Goal: Information Seeking & Learning: Learn about a topic

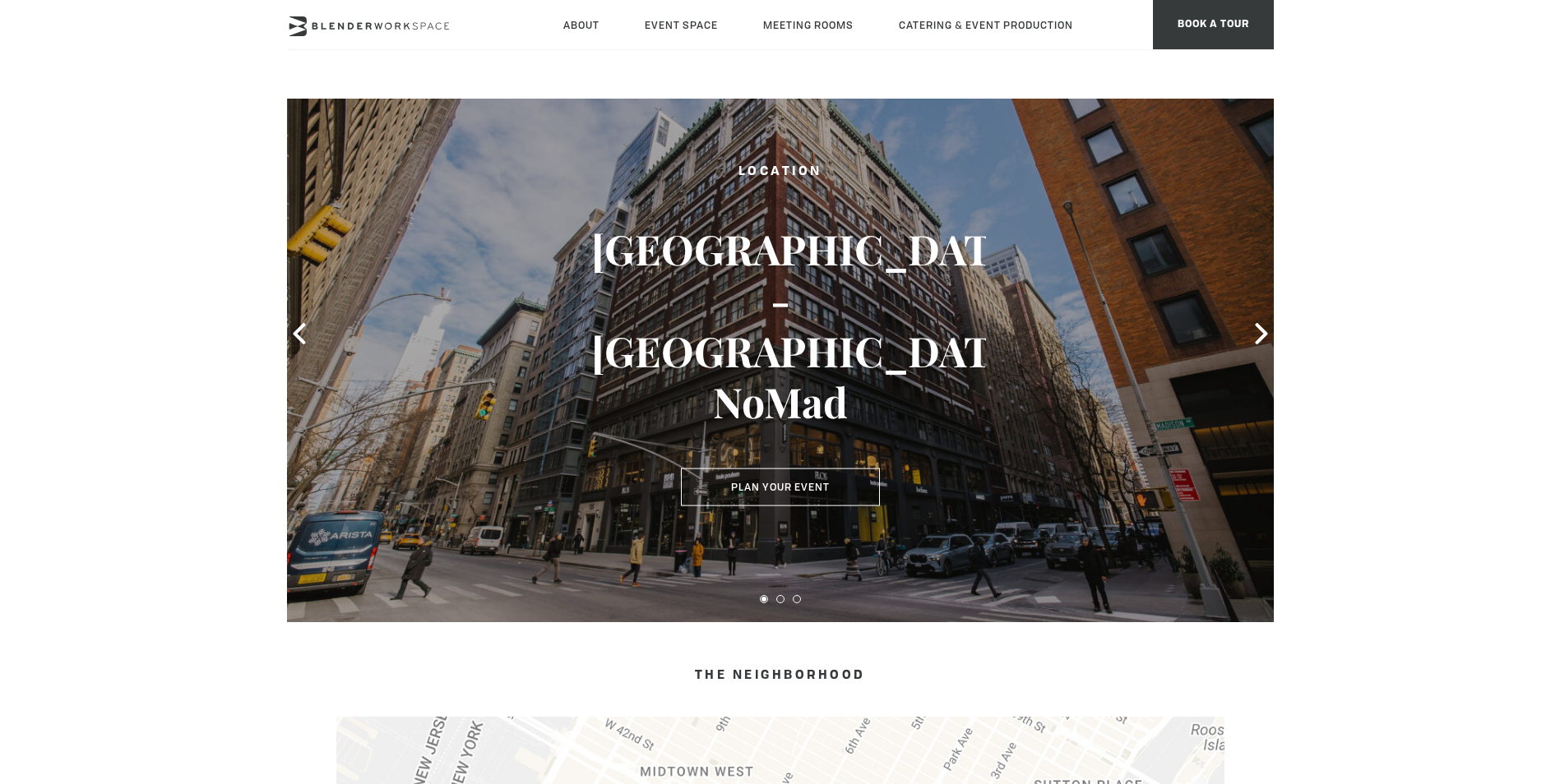
scroll to position [82, 0]
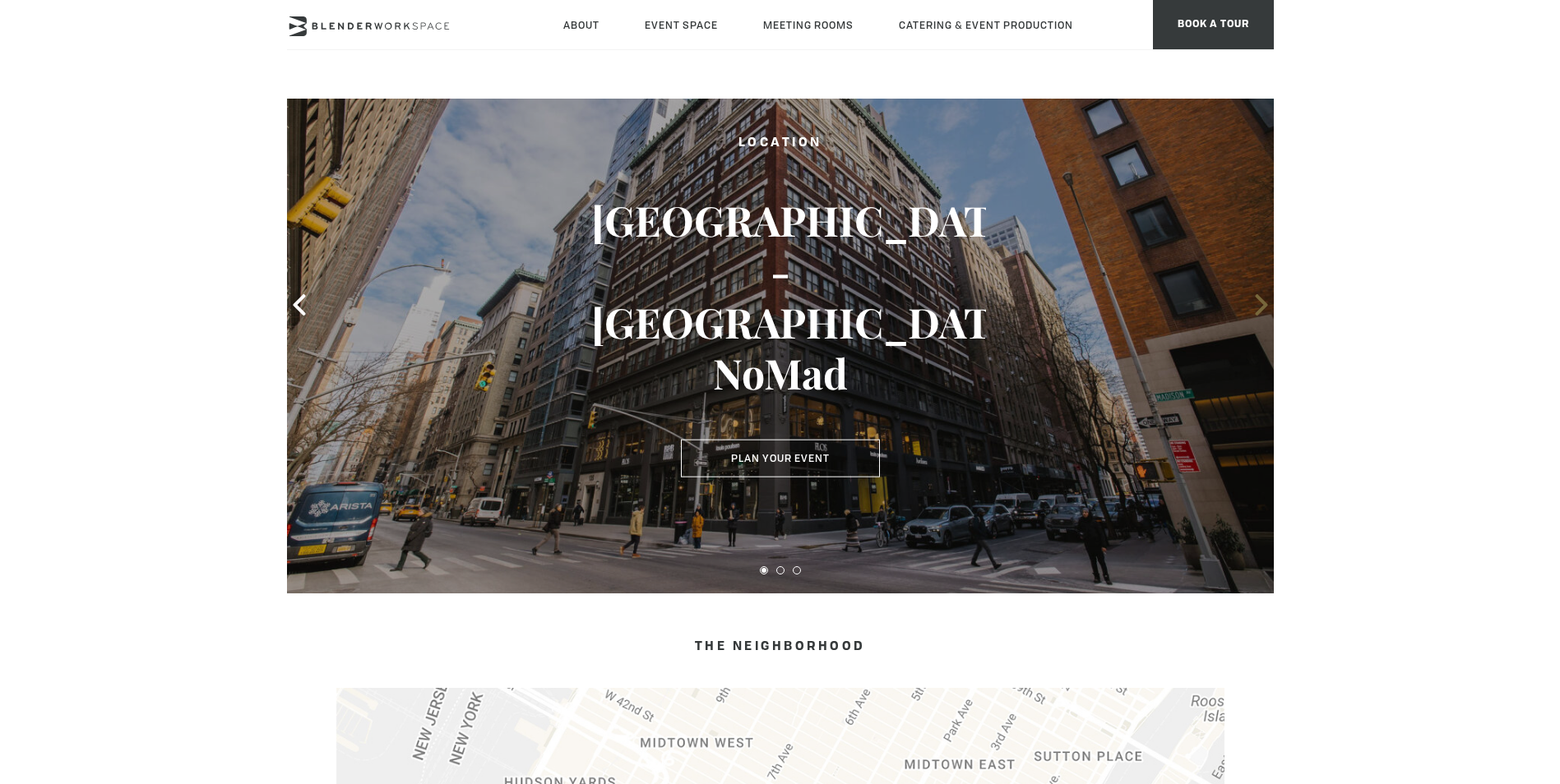
click at [1263, 302] on icon at bounding box center [1260, 304] width 12 height 21
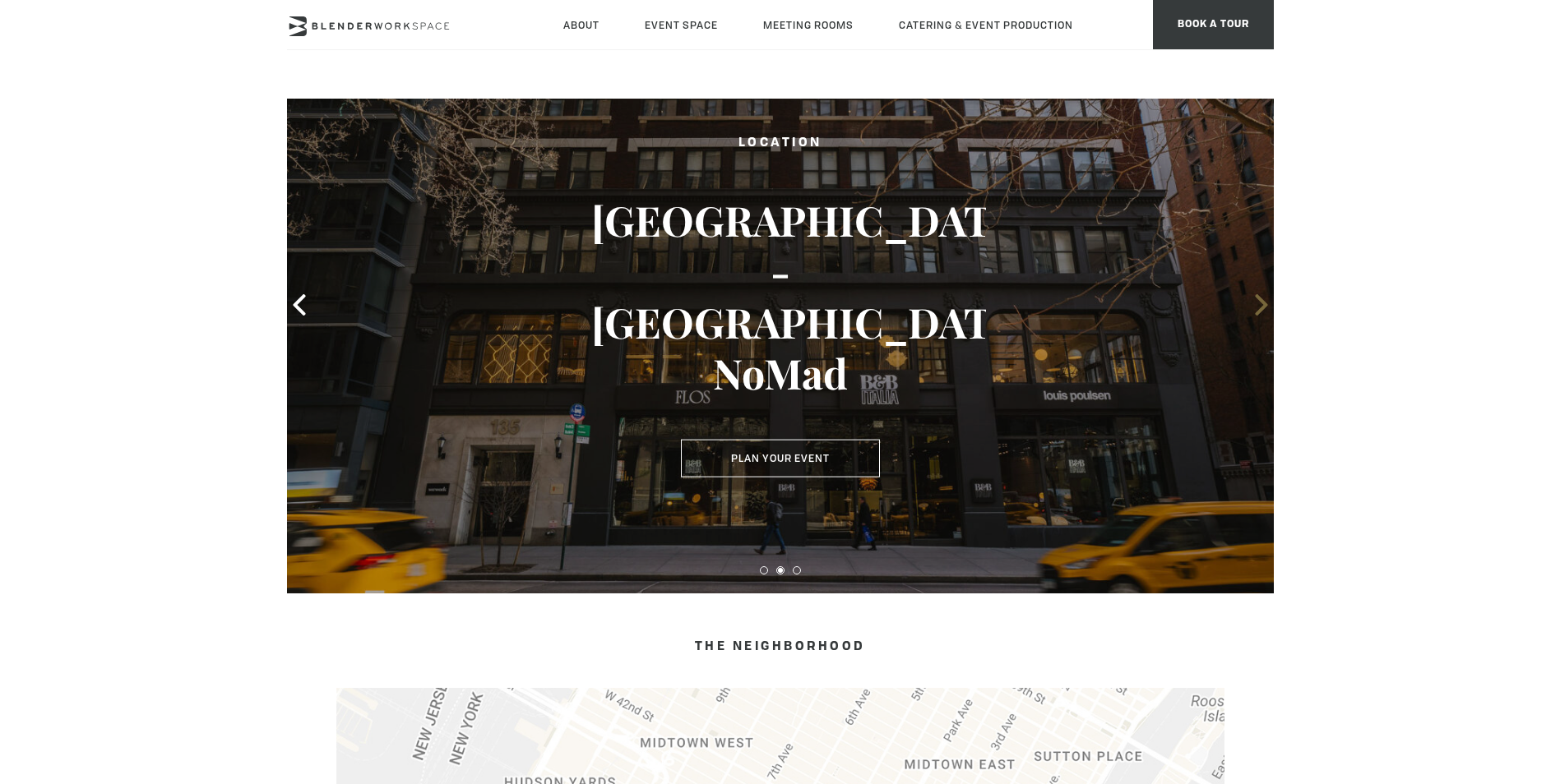
click at [1263, 302] on icon at bounding box center [1260, 304] width 12 height 21
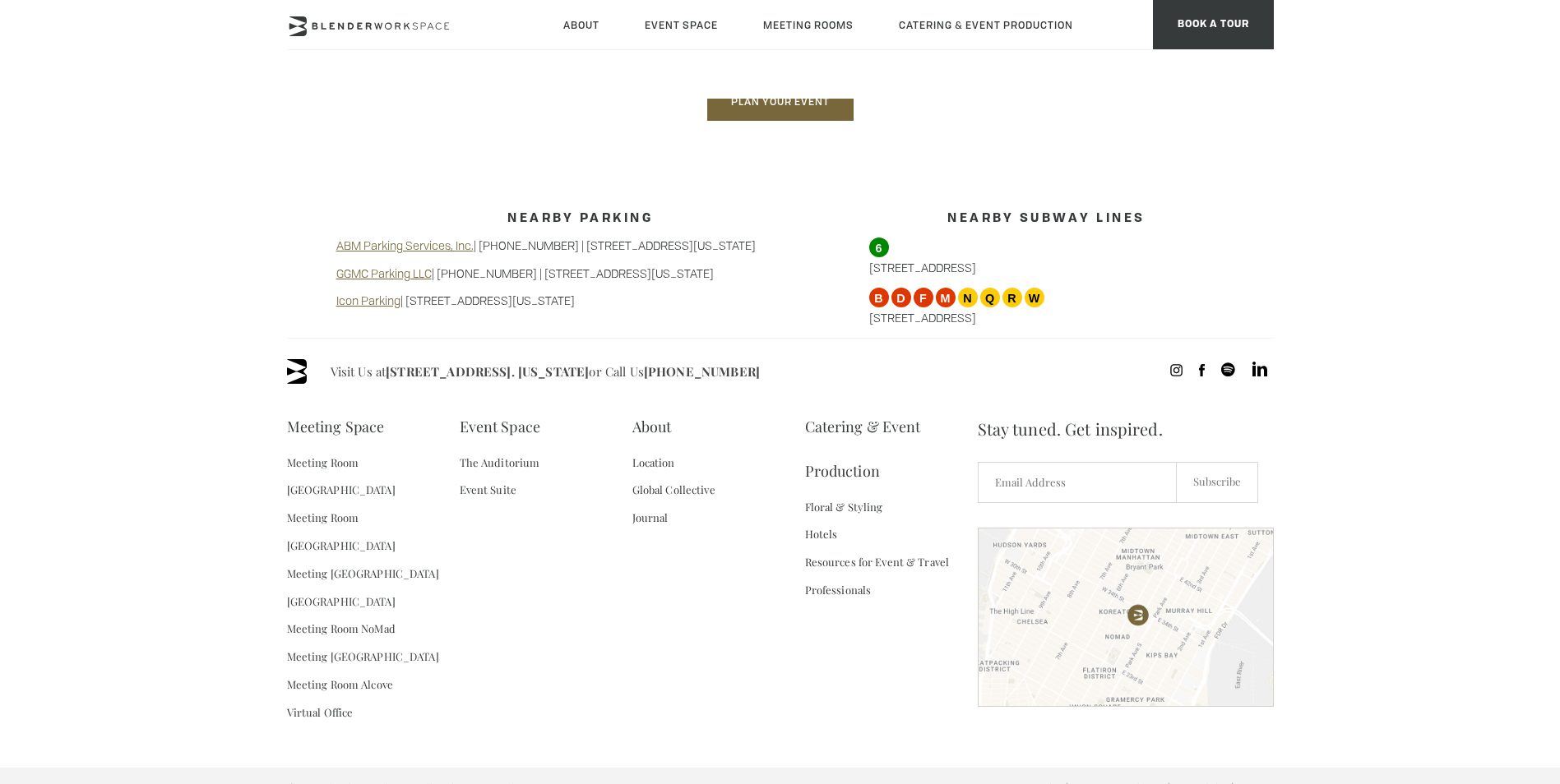
scroll to position [1353, 0]
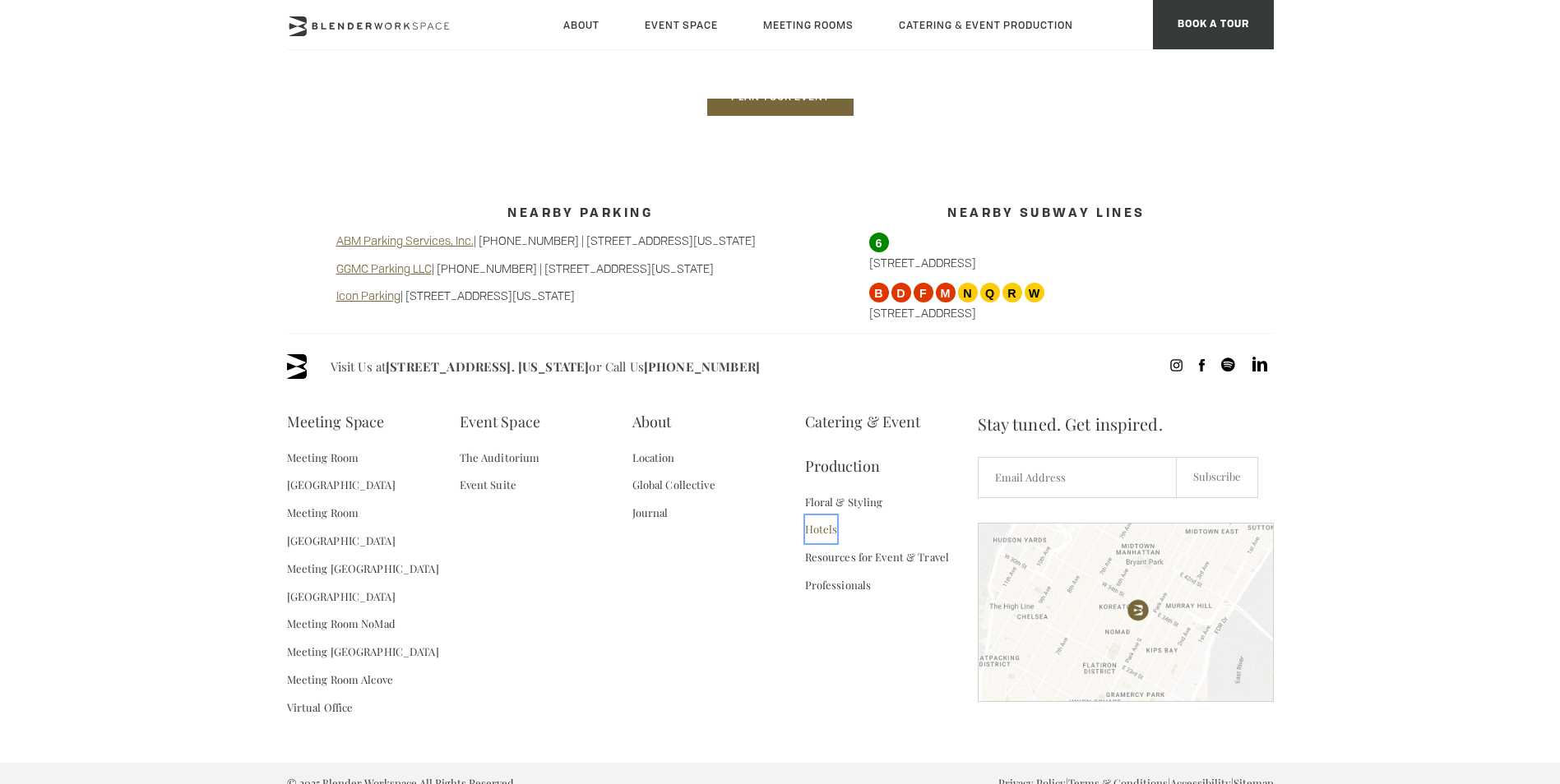
click at [817, 522] on link "Hotels" at bounding box center [822, 529] width 33 height 28
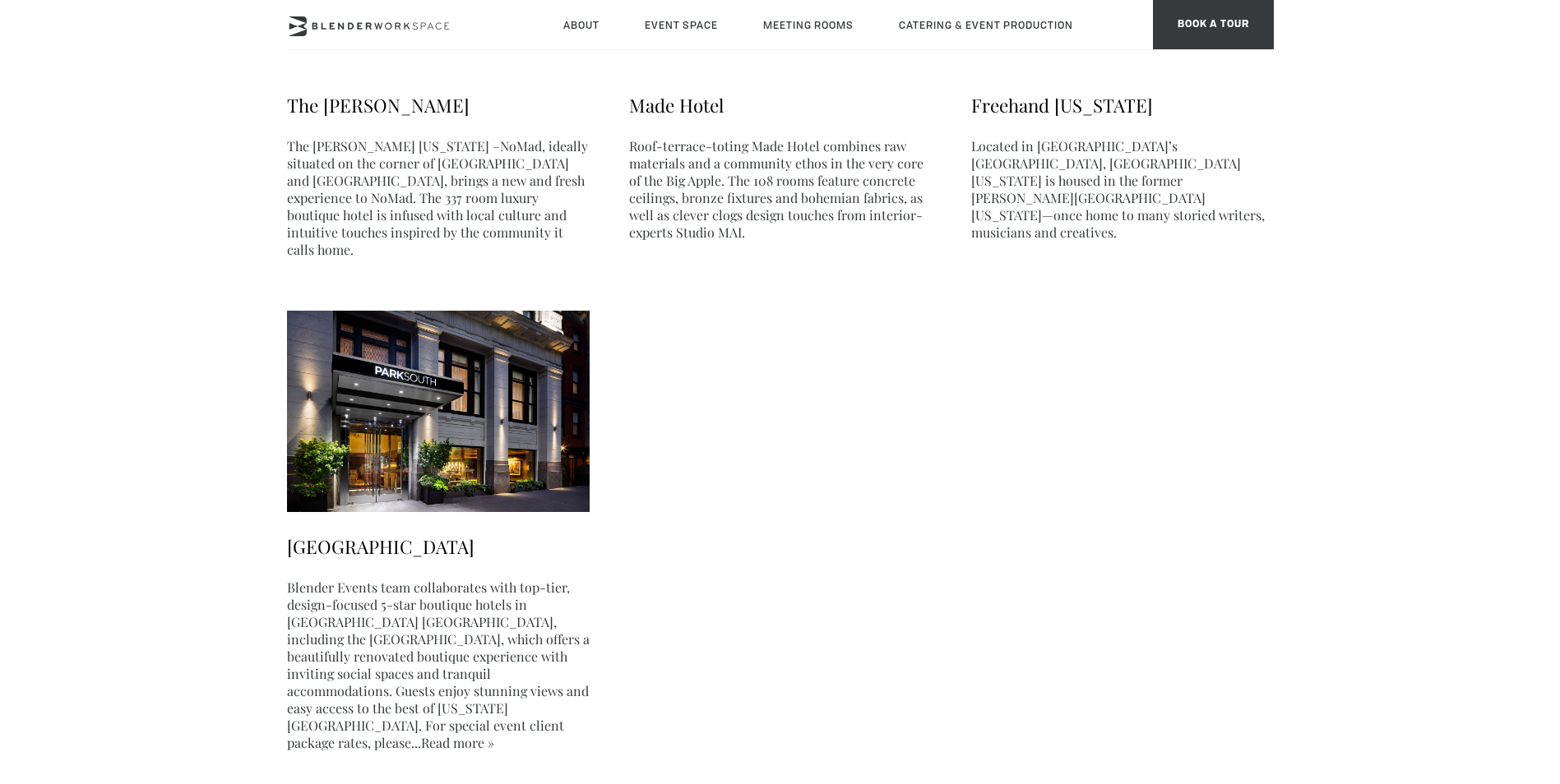
scroll to position [904, 0]
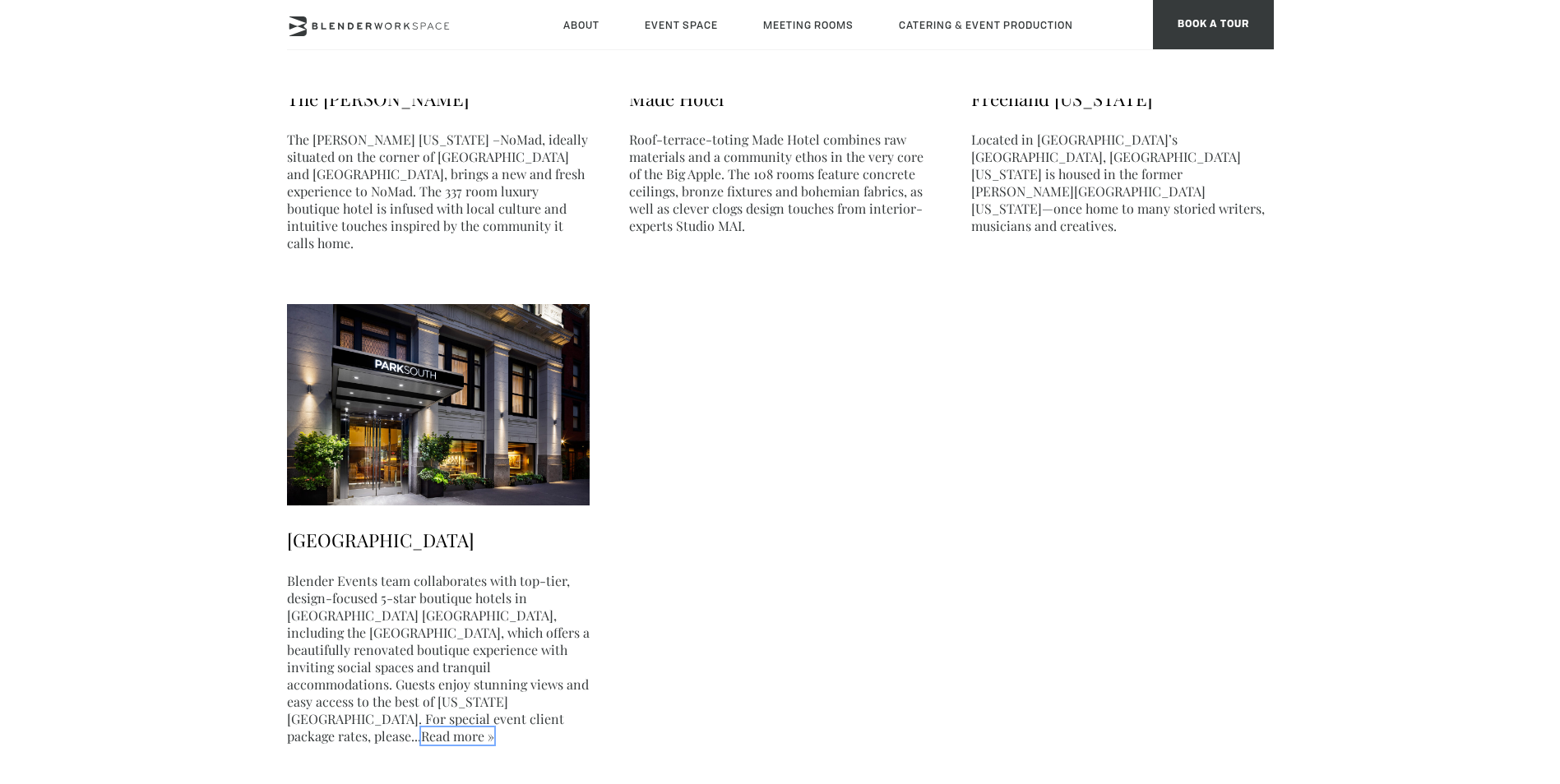
click at [494, 728] on link "Read more »" at bounding box center [457, 736] width 73 height 18
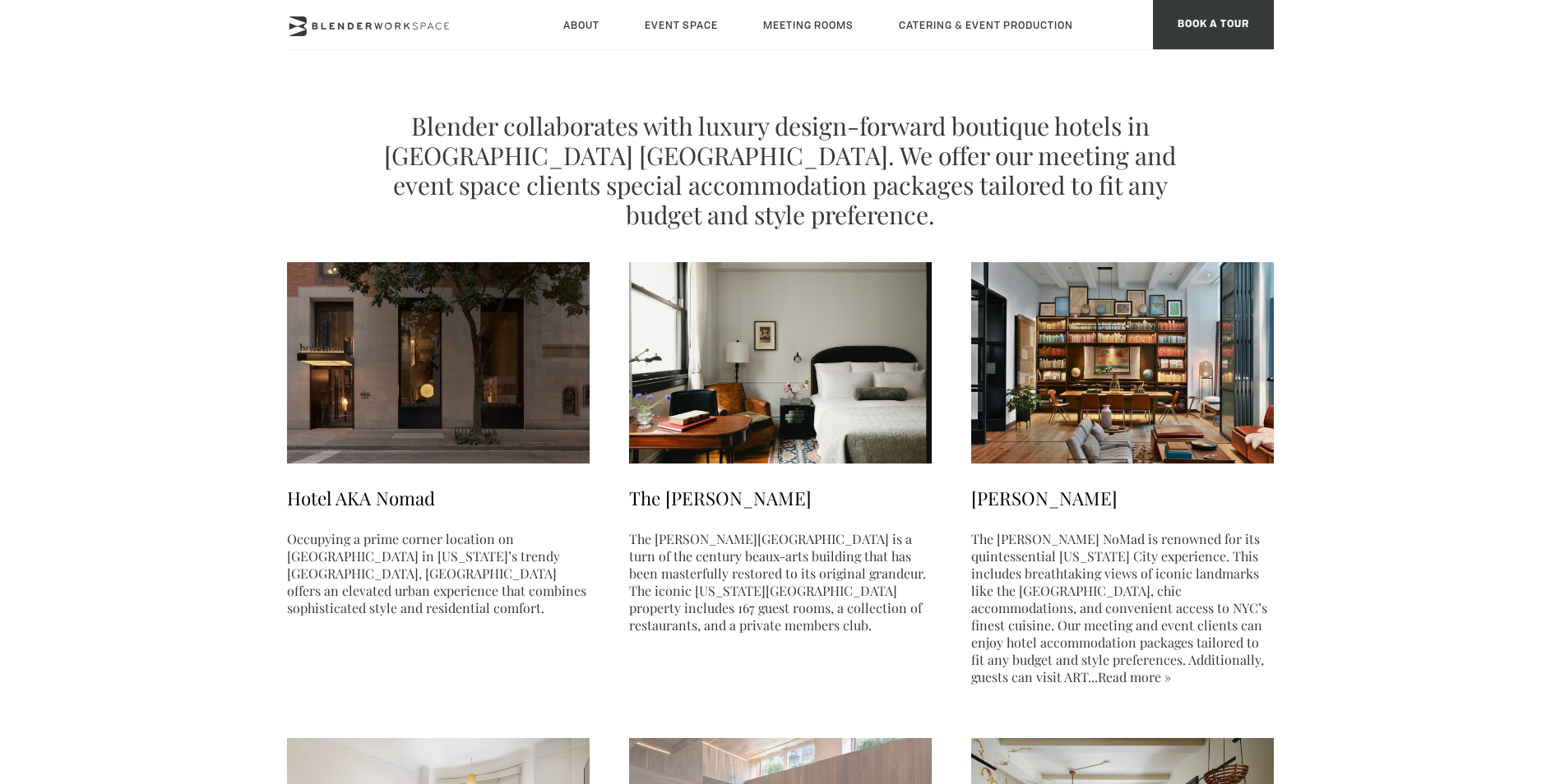
scroll to position [0, 0]
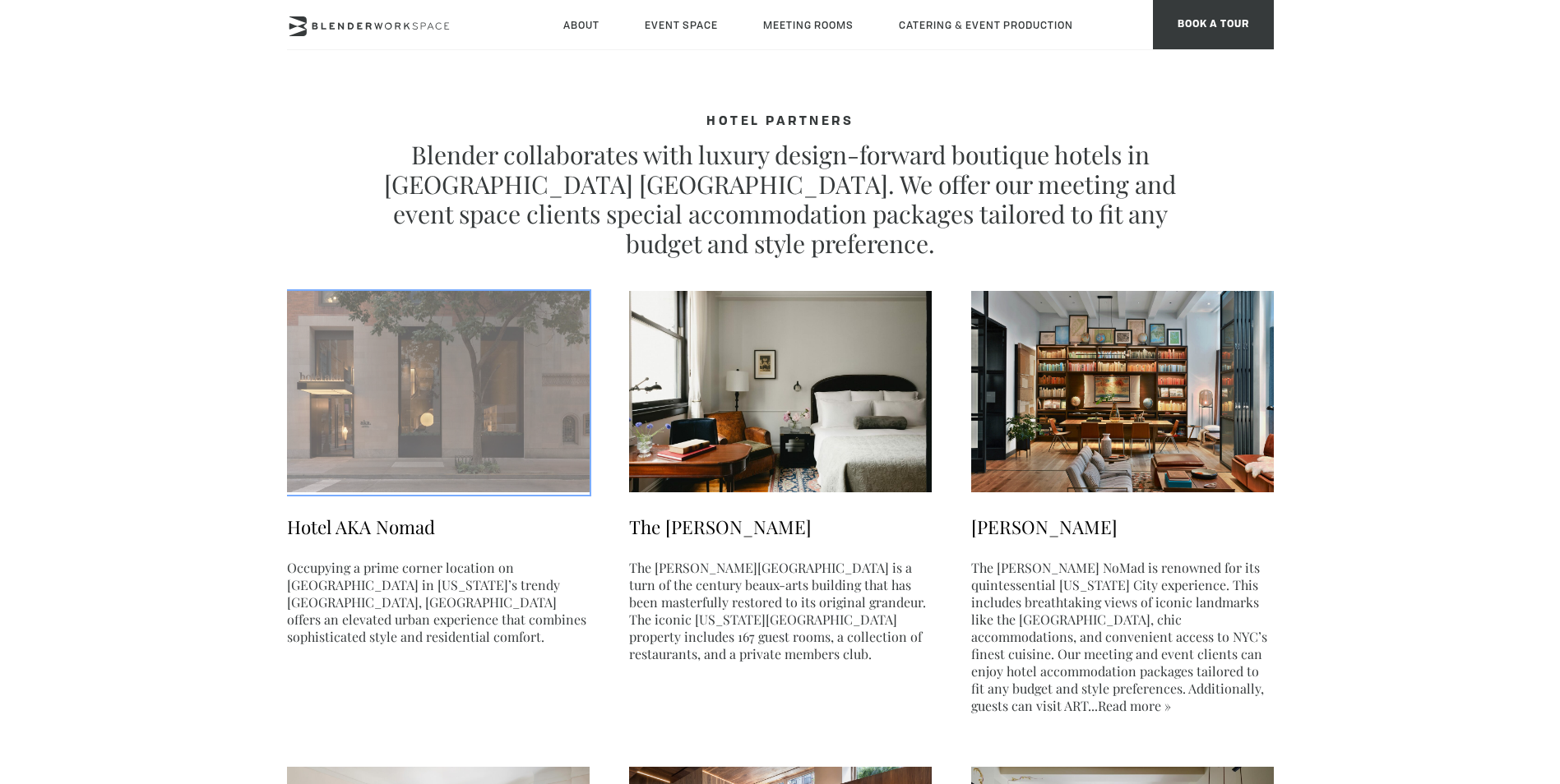
click at [481, 462] on img at bounding box center [438, 392] width 303 height 201
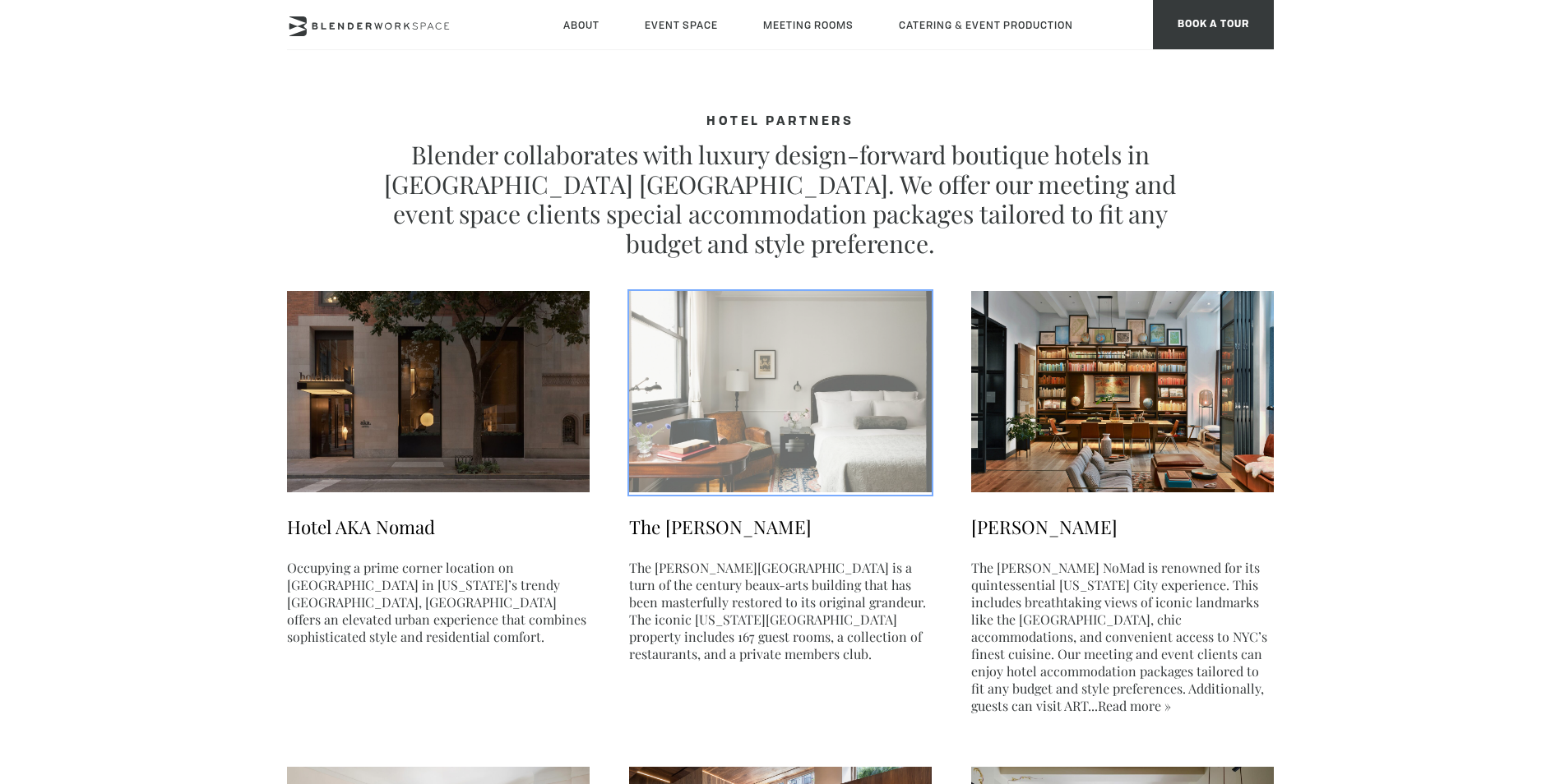
click at [736, 565] on p "The Ned NoMad Hotel is a turn of the century beaux-arts building that has been …" at bounding box center [780, 611] width 303 height 103
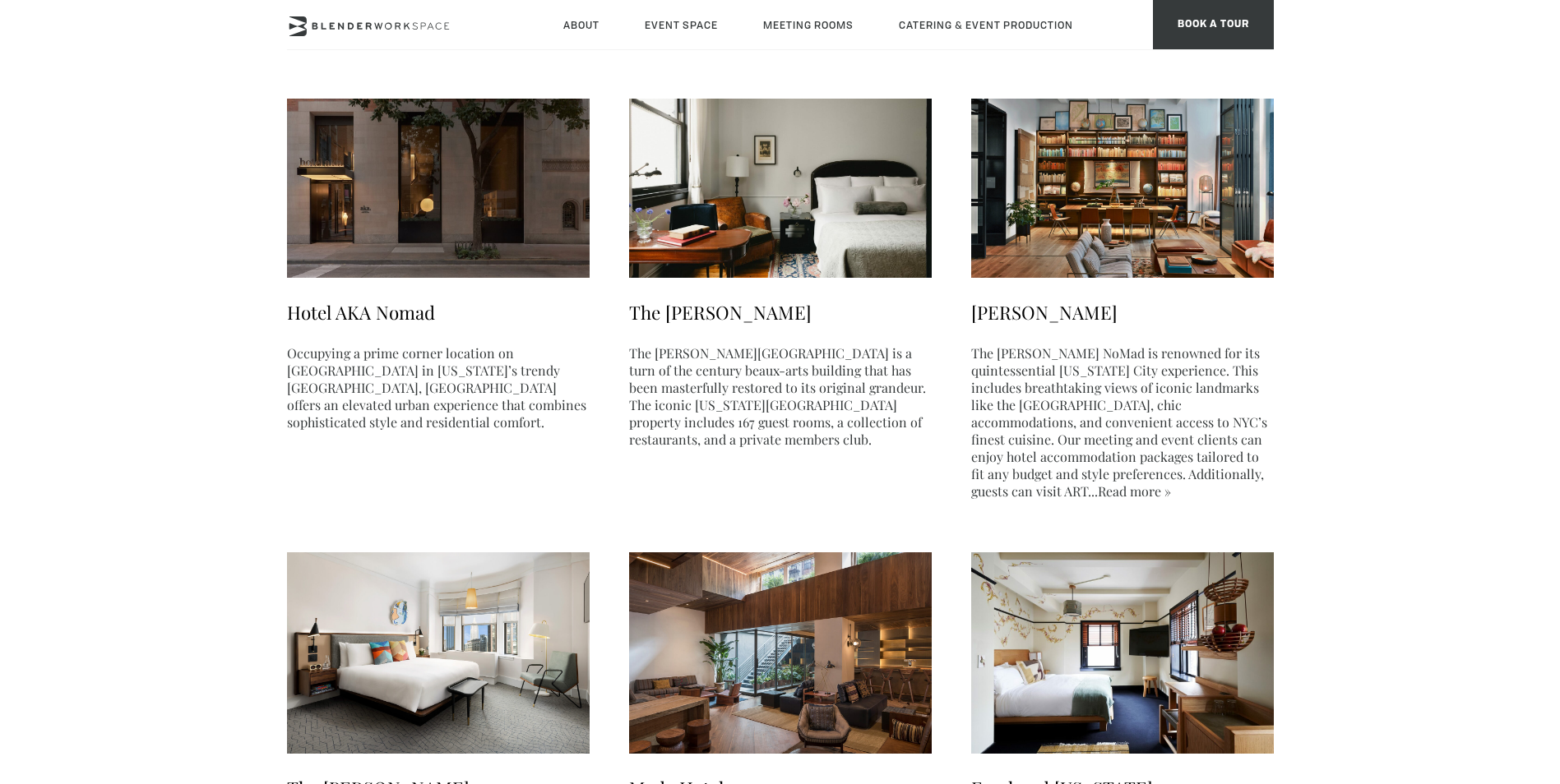
scroll to position [82, 0]
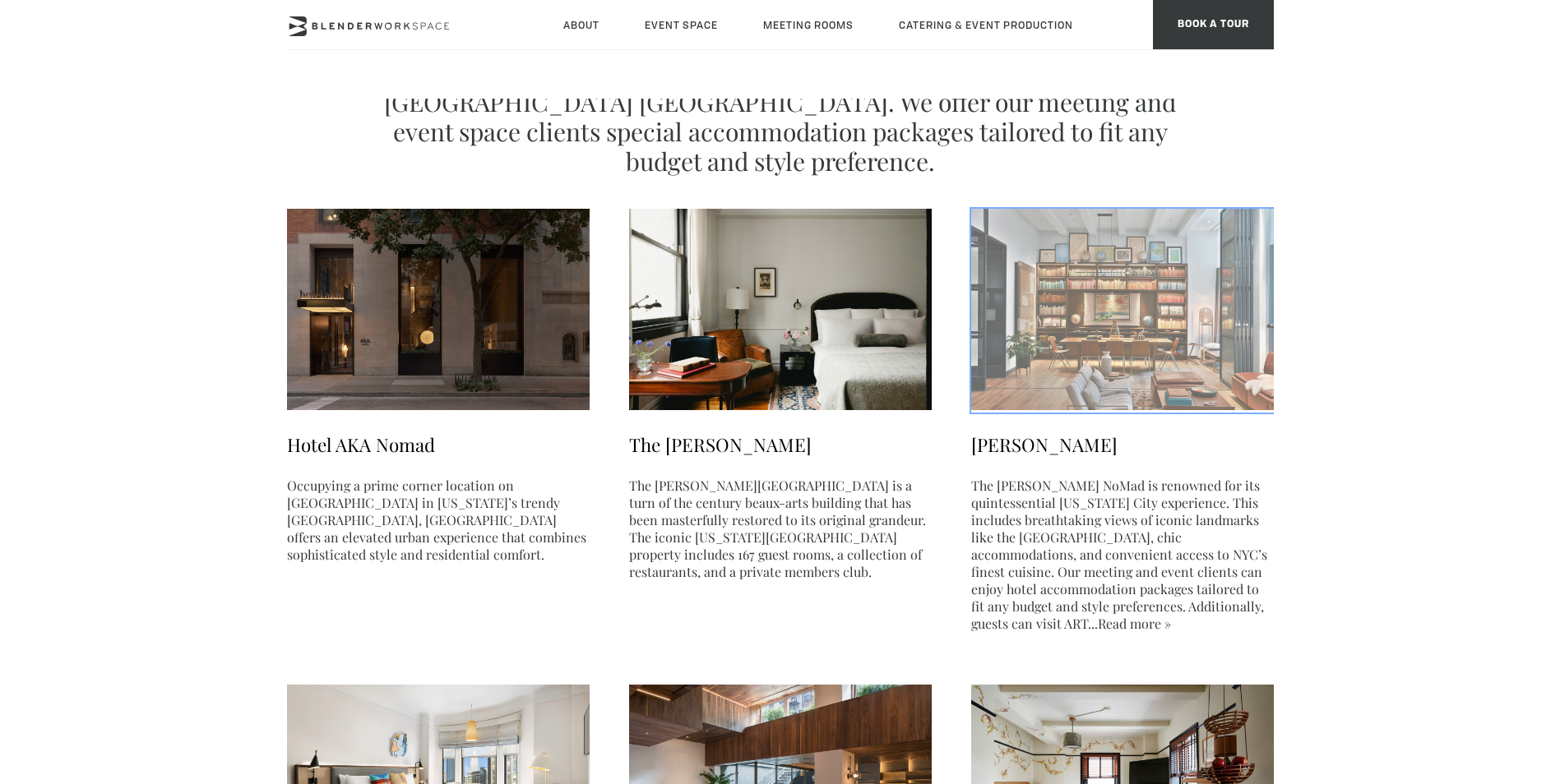
click at [1087, 388] on img at bounding box center [1123, 309] width 303 height 201
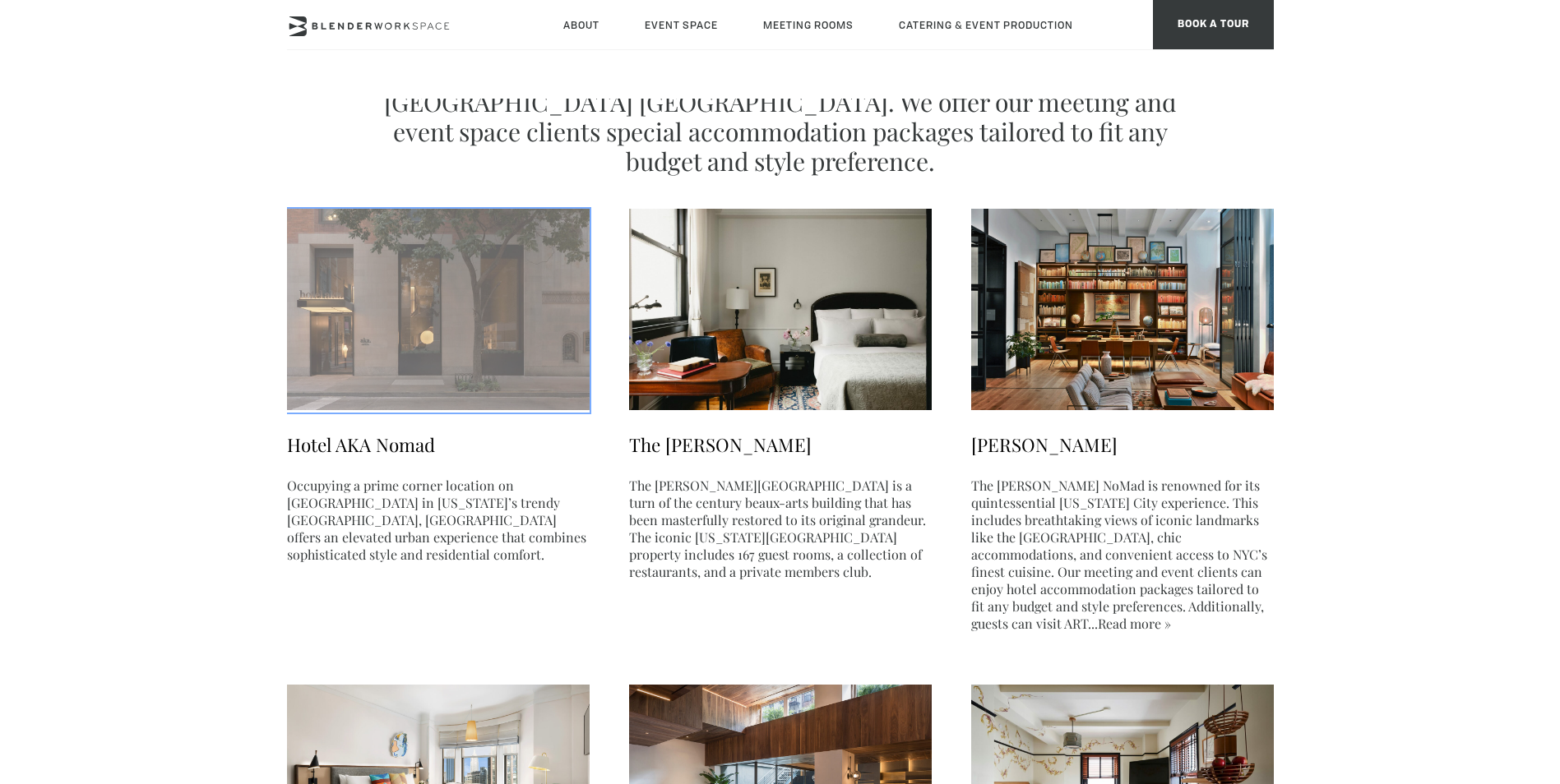
click at [392, 446] on h3 "Hotel AKA Nomad" at bounding box center [438, 445] width 303 height 26
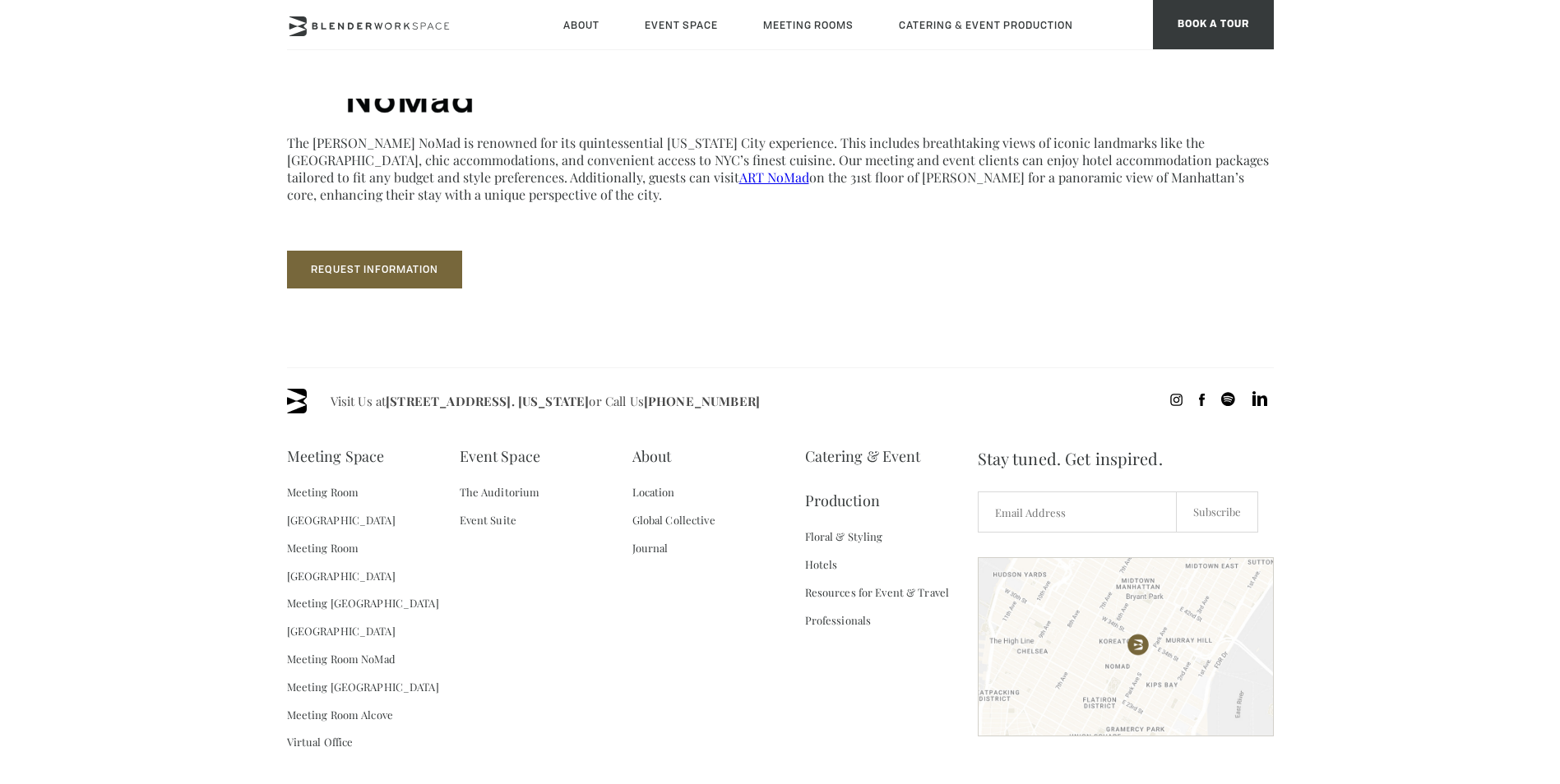
scroll to position [658, 0]
click at [1135, 639] on div at bounding box center [1125, 646] width 296 height 179
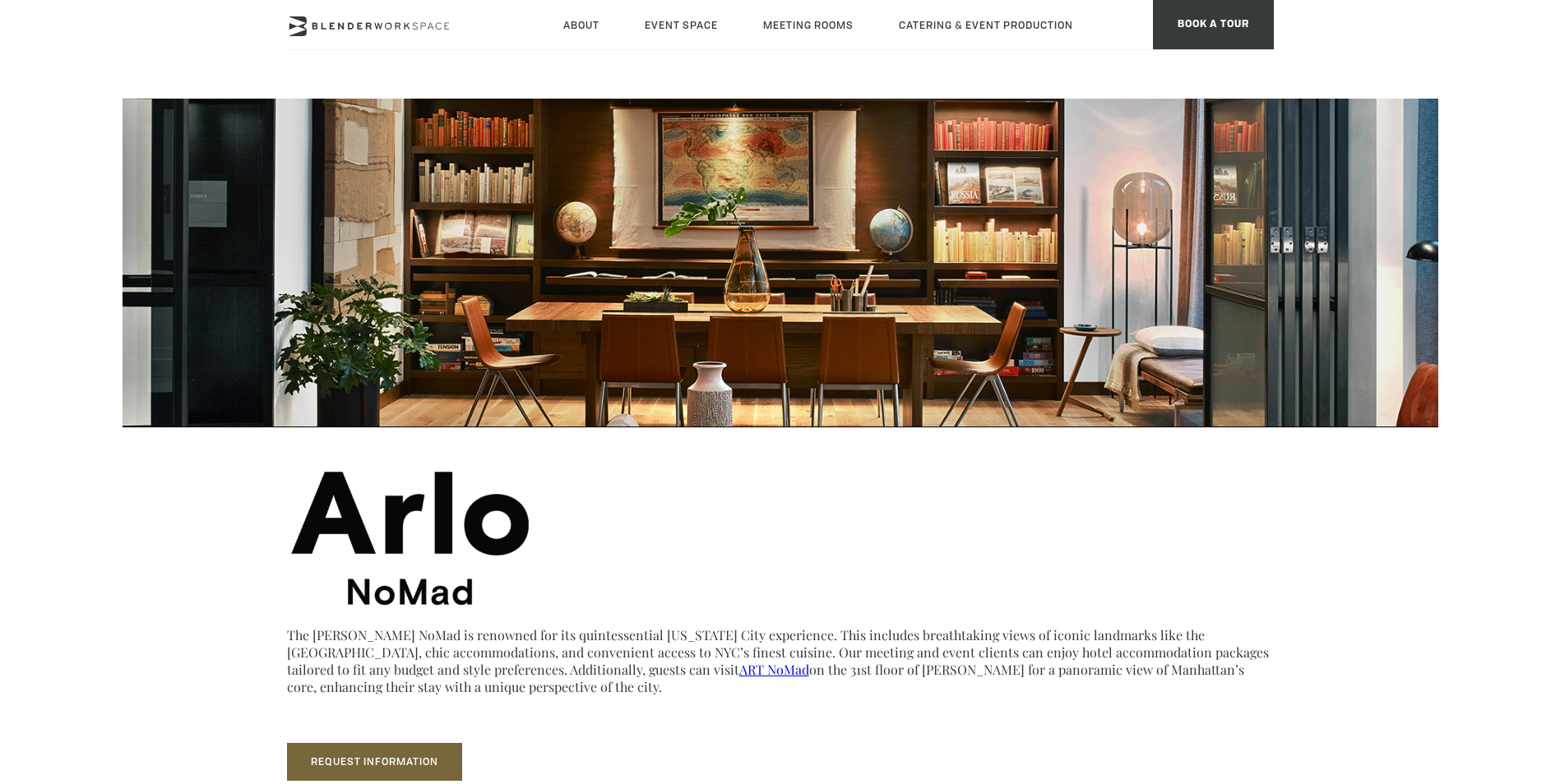
scroll to position [0, 0]
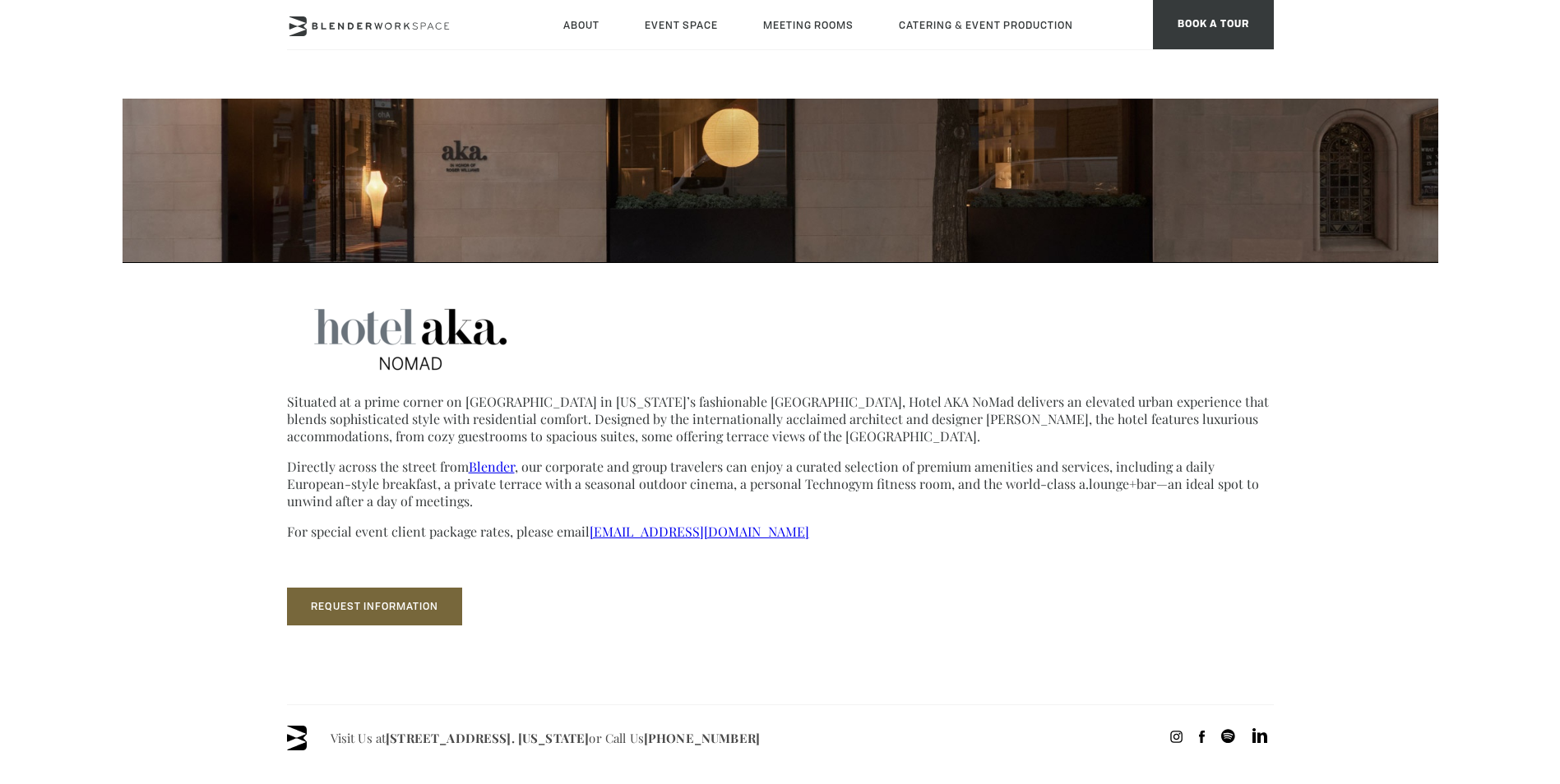
scroll to position [246, 0]
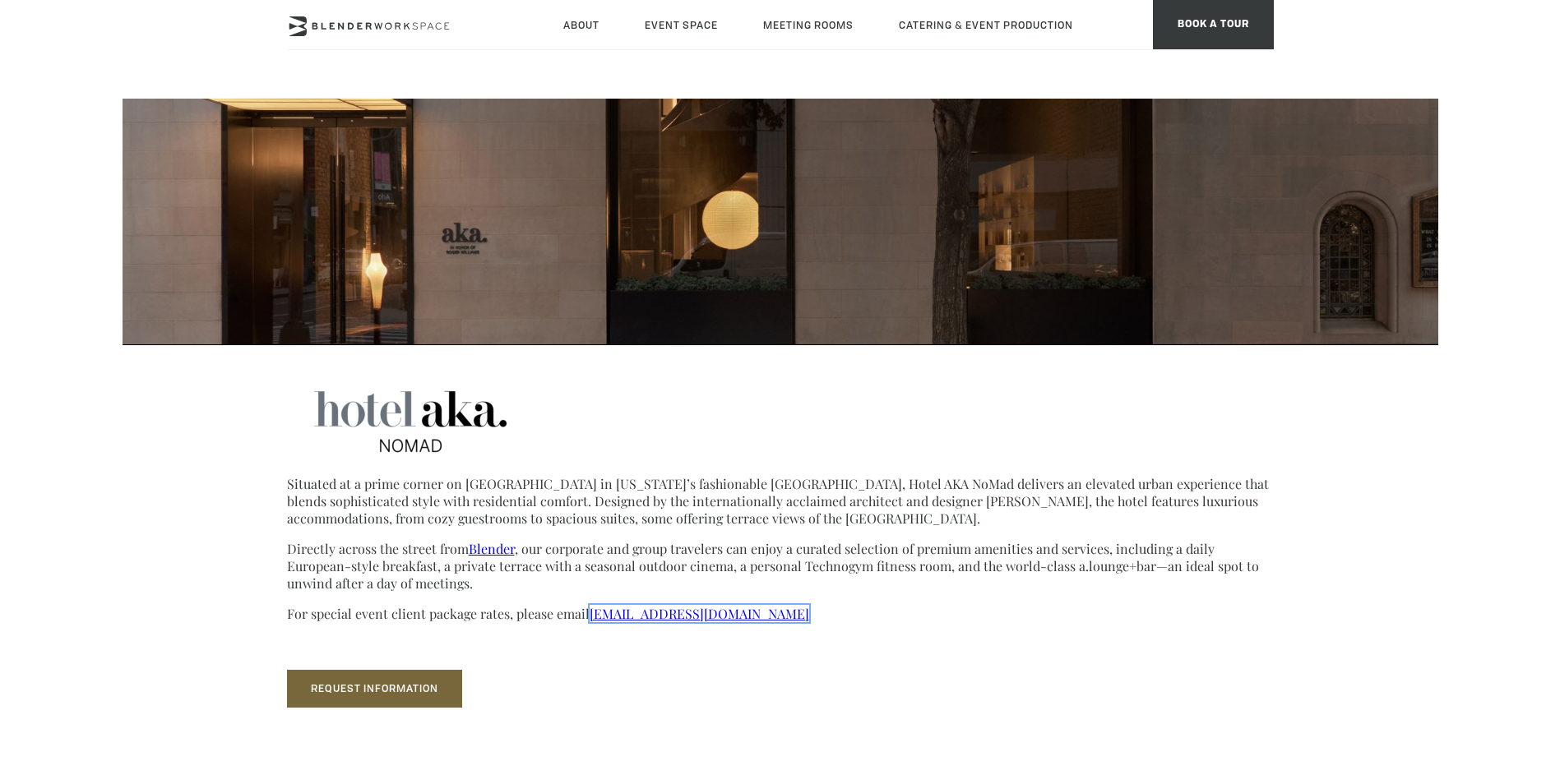
click at [691, 612] on link "[EMAIL_ADDRESS][DOMAIN_NAME]" at bounding box center [699, 613] width 220 height 18
